Goal: Task Accomplishment & Management: Manage account settings

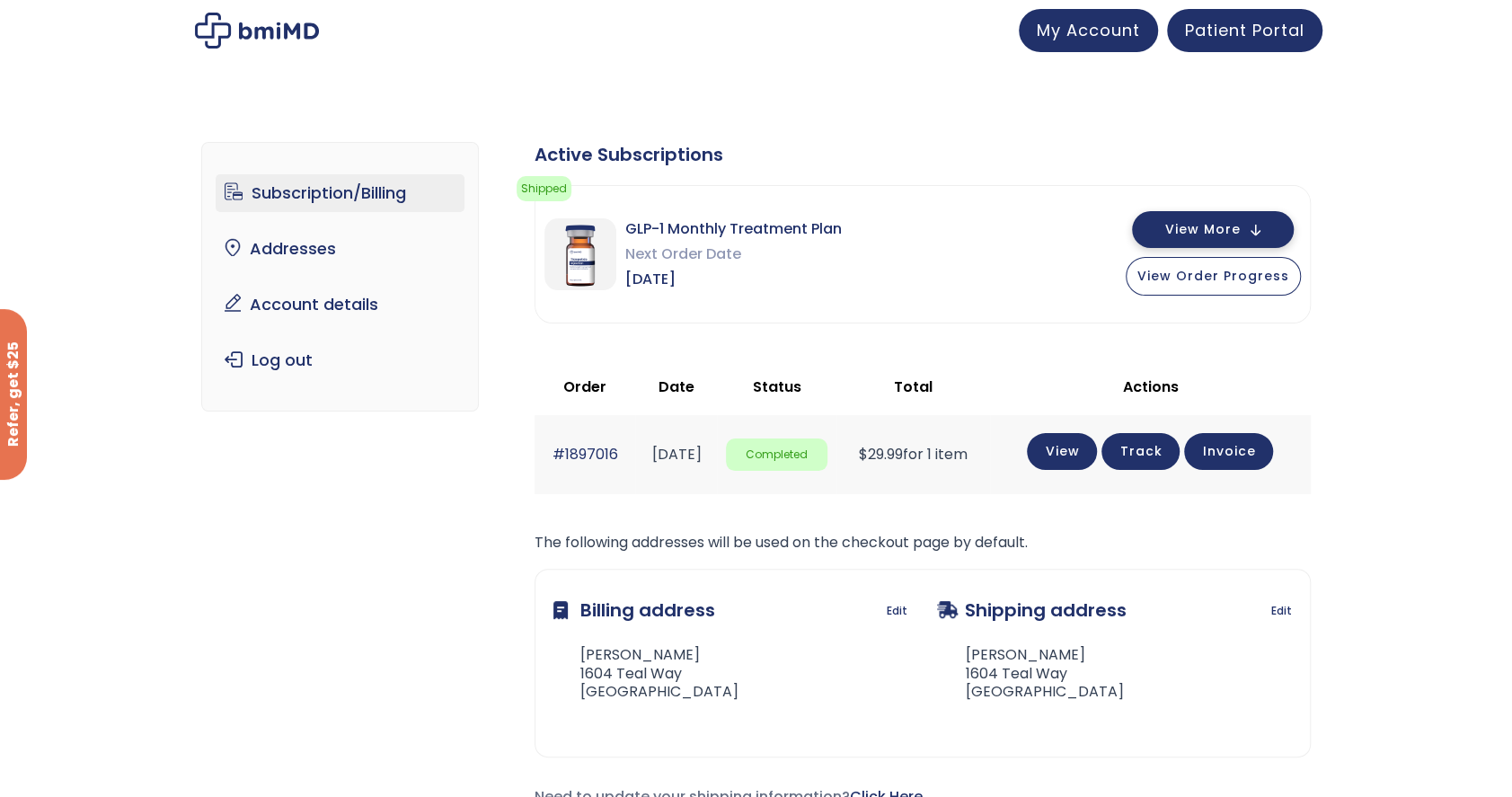
click at [1256, 231] on button "View More" at bounding box center [1212, 229] width 162 height 37
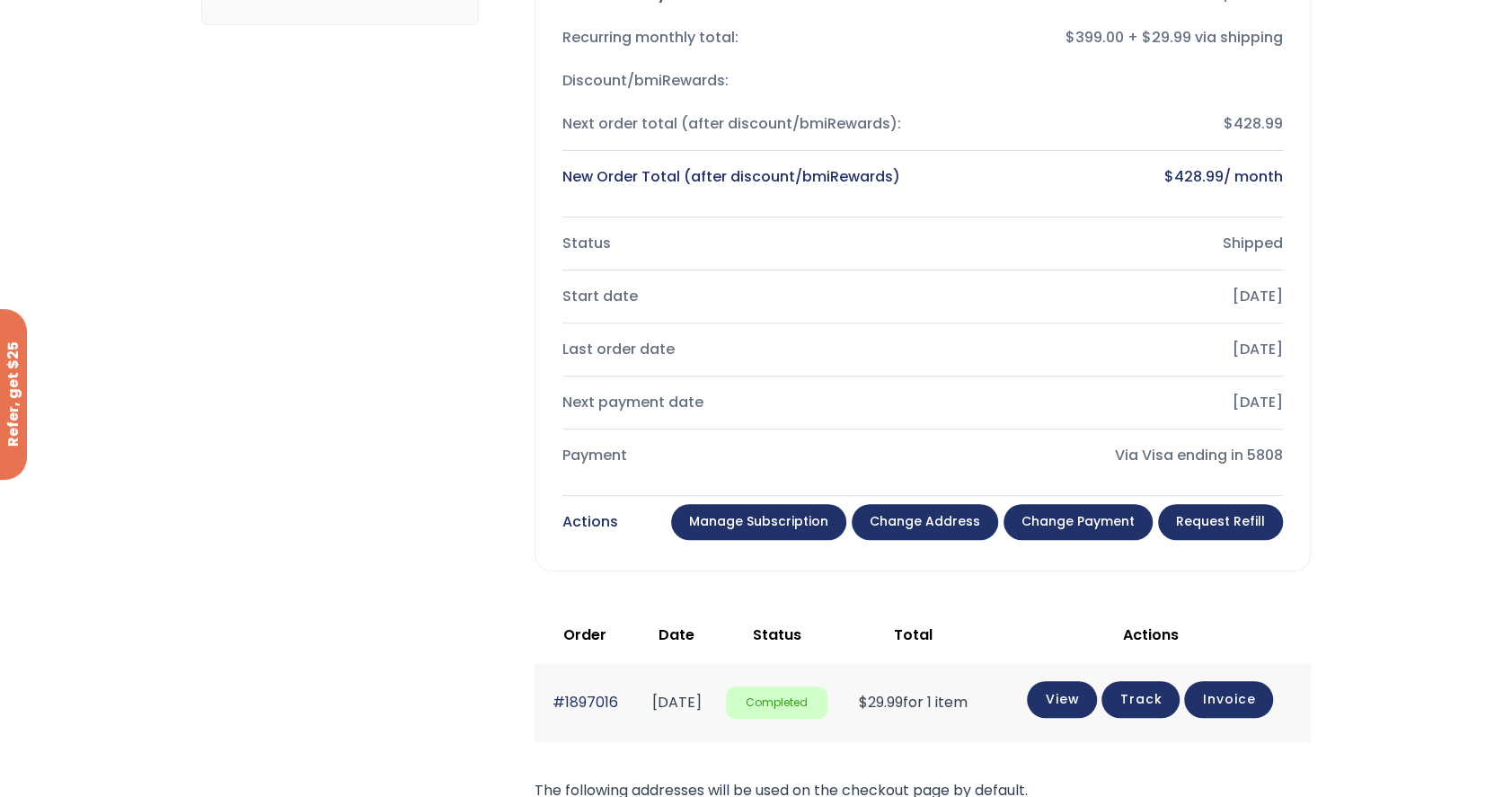
scroll to position [359, 0]
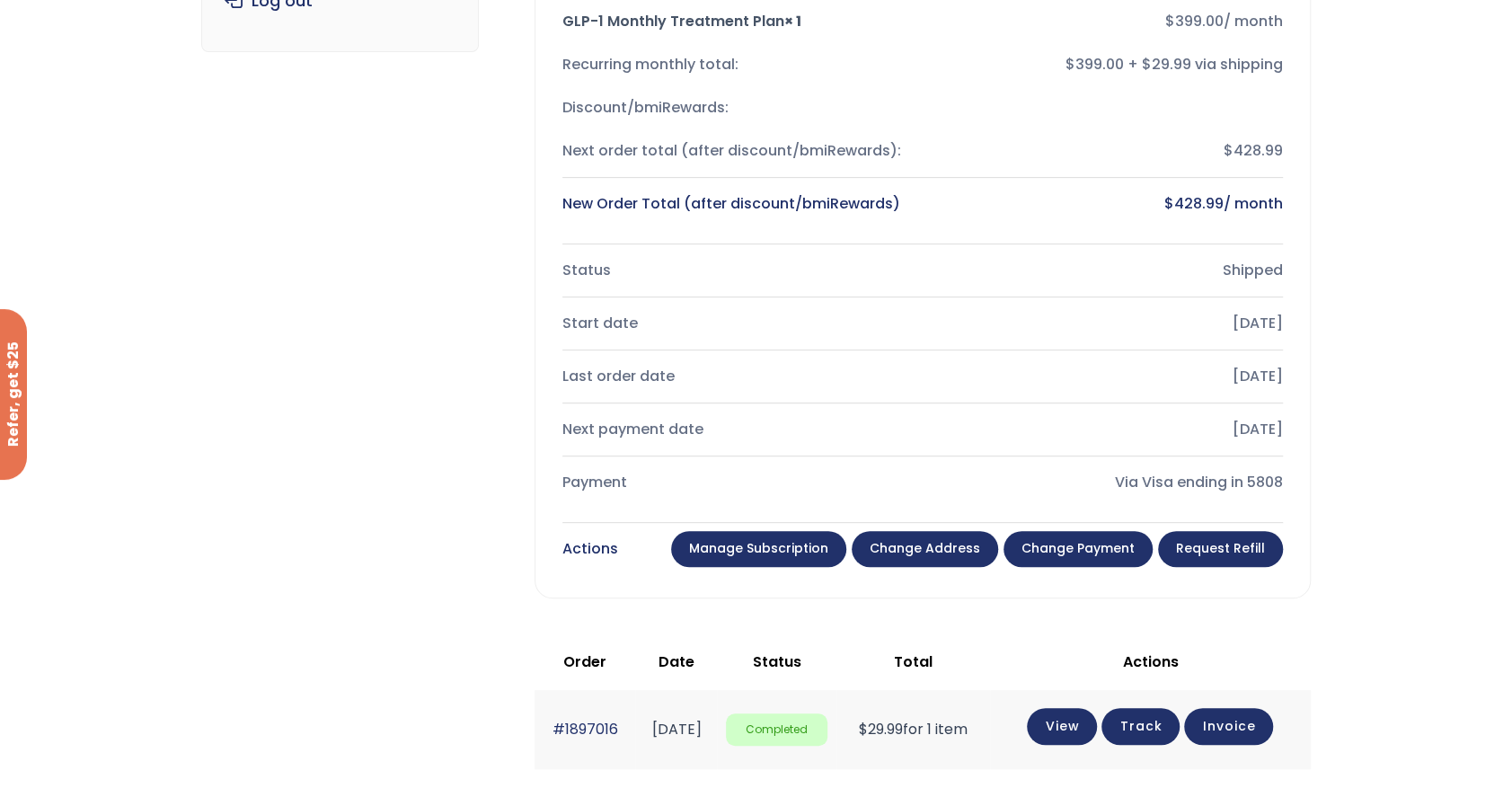
click at [797, 547] on link "Manage Subscription" at bounding box center [758, 549] width 176 height 36
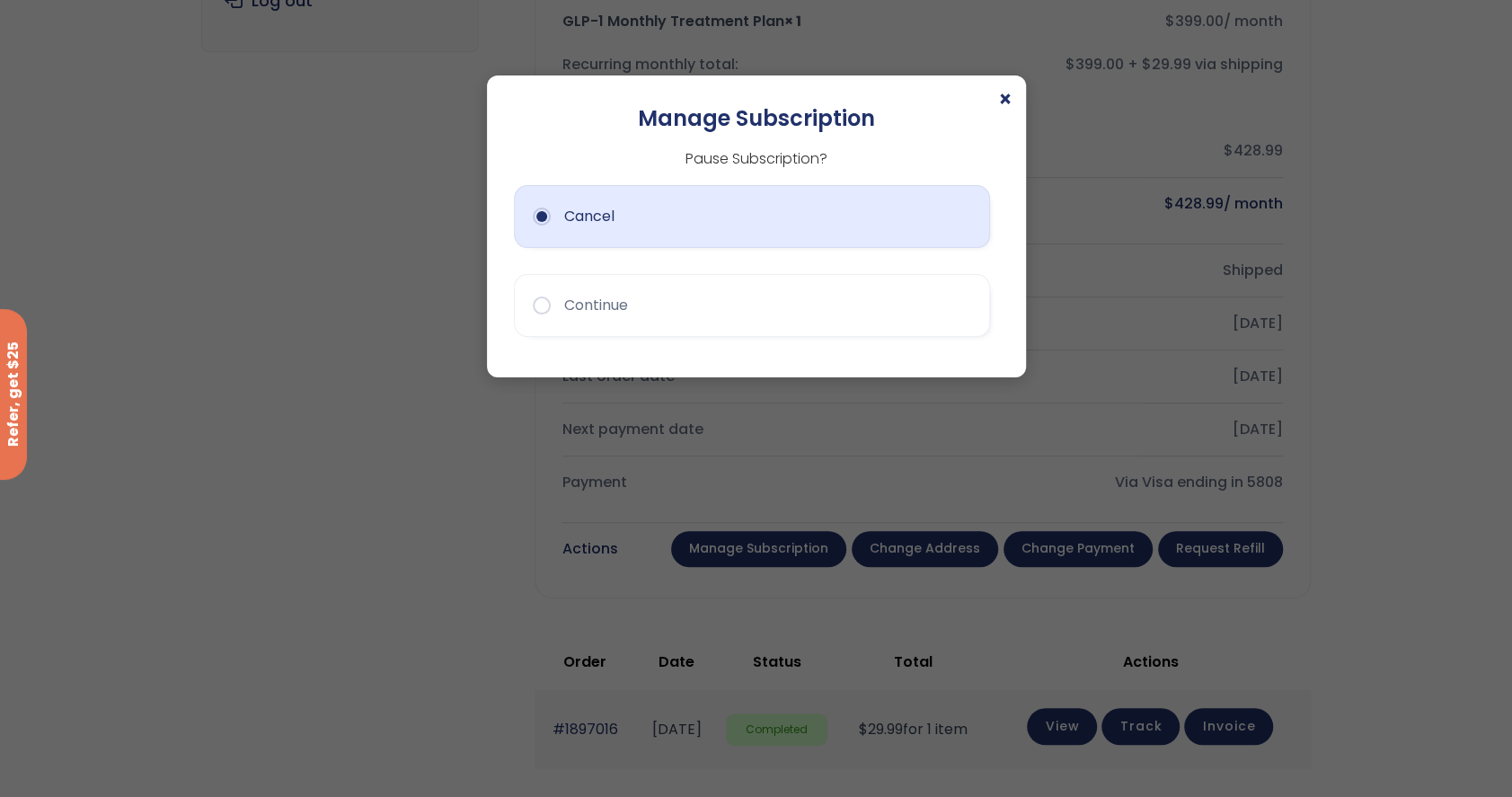
click at [538, 214] on button "Cancel" at bounding box center [752, 216] width 476 height 63
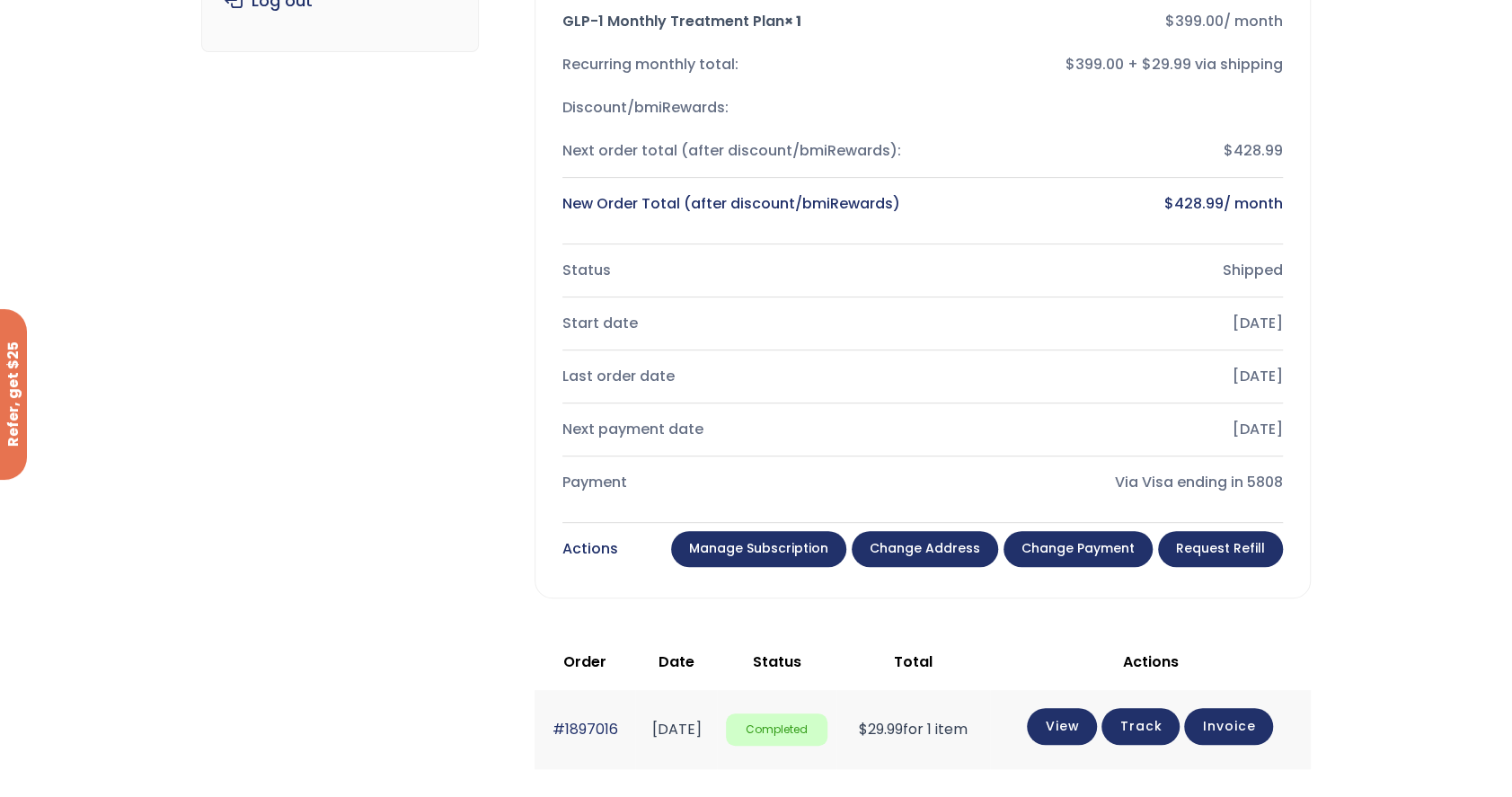
click at [795, 546] on link "Manage Subscription" at bounding box center [758, 549] width 176 height 36
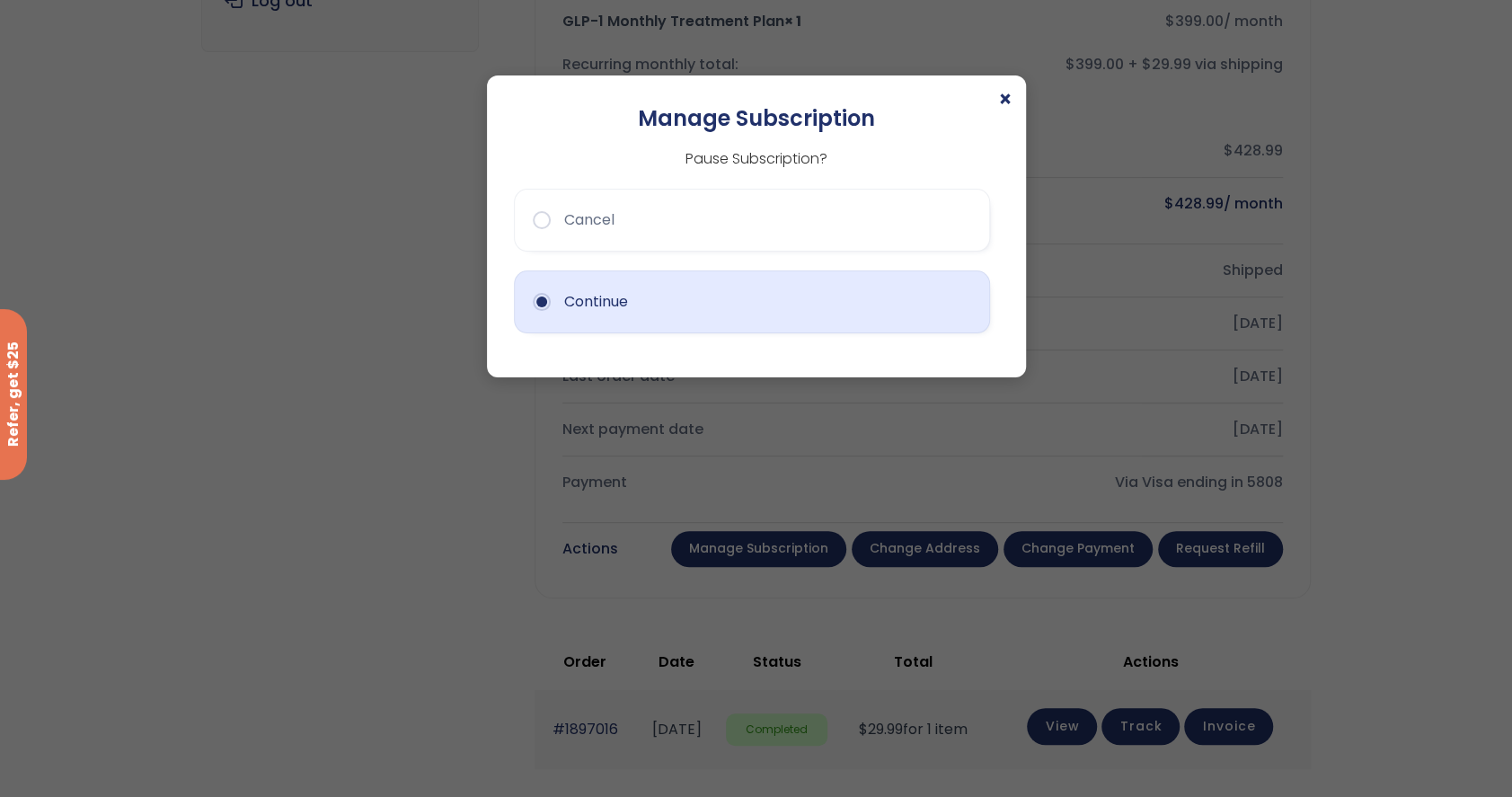
click at [538, 304] on button "Continue" at bounding box center [752, 302] width 476 height 63
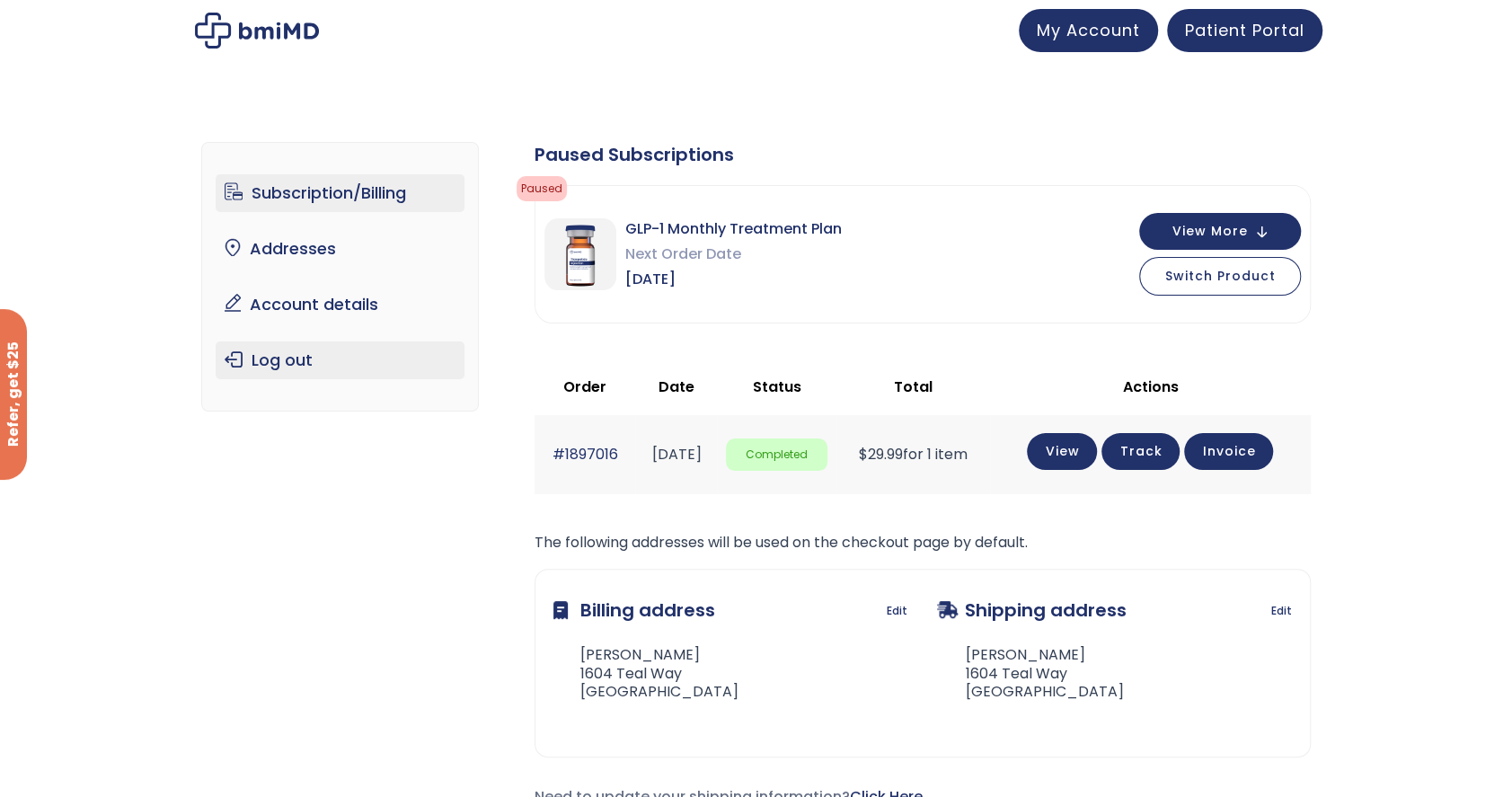
click at [263, 357] on link "Log out" at bounding box center [339, 360] width 249 height 38
